Goal: Task Accomplishment & Management: Use online tool/utility

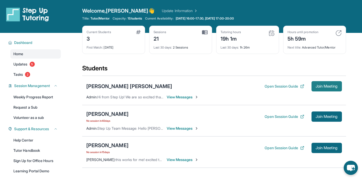
click at [323, 88] on span "Join Meeting" at bounding box center [326, 86] width 22 height 3
